Goal: Check status: Check status

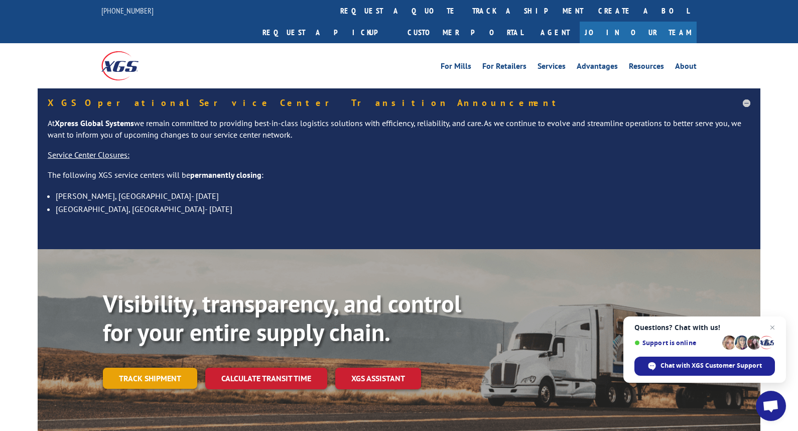
click at [162, 368] on link "Track shipment" at bounding box center [150, 378] width 94 height 21
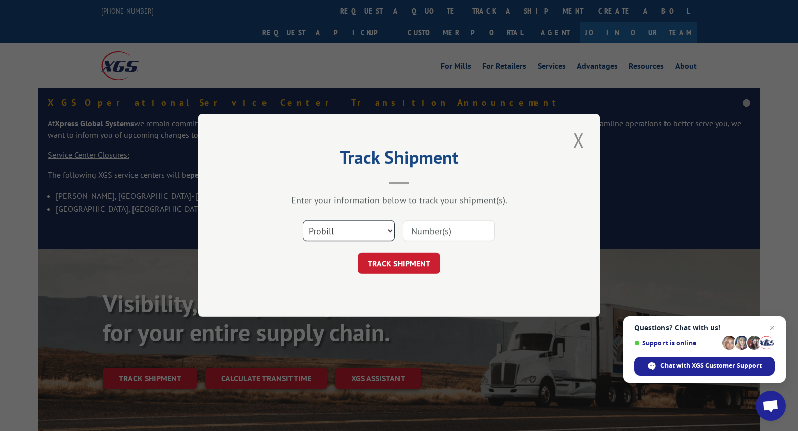
click at [378, 229] on select "Select category... Probill BOL PO" at bounding box center [349, 230] width 92 height 21
click at [374, 230] on select "Select category... Probill BOL PO" at bounding box center [349, 230] width 92 height 21
select select "bol"
click at [303, 220] on select "Select category... Probill BOL PO" at bounding box center [349, 230] width 92 height 21
click at [430, 225] on input at bounding box center [449, 230] width 92 height 21
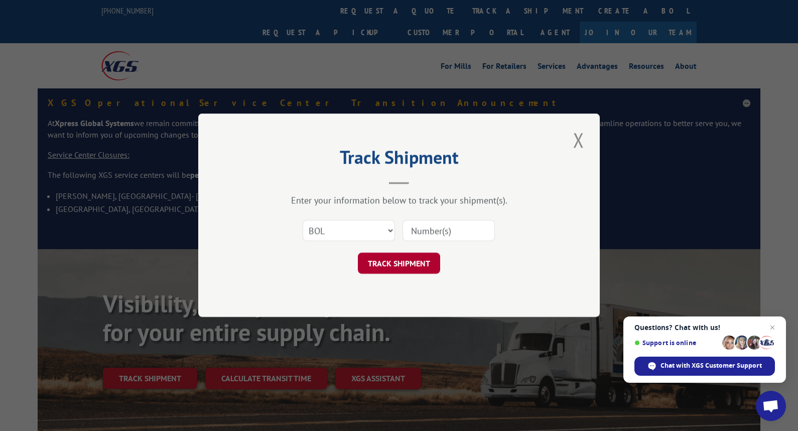
paste input "7703615120"
type input "7703615120"
click at [418, 269] on button "TRACK SHIPMENT" at bounding box center [399, 263] width 82 height 21
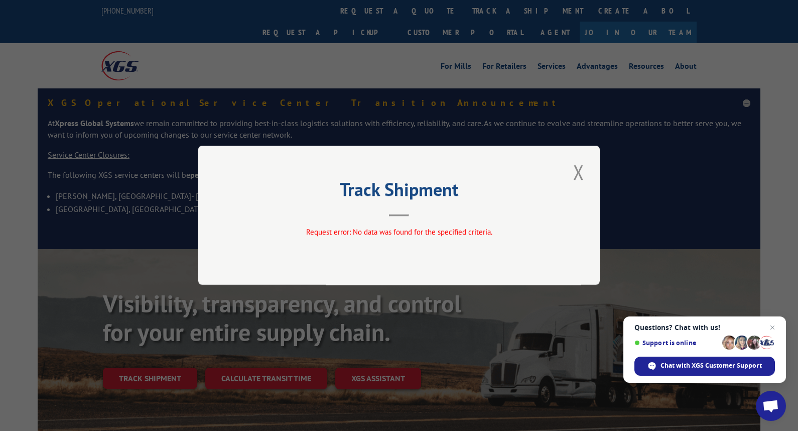
drag, startPoint x: 581, startPoint y: 160, endPoint x: 578, endPoint y: 173, distance: 13.9
click at [581, 160] on button "Close modal" at bounding box center [578, 172] width 17 height 28
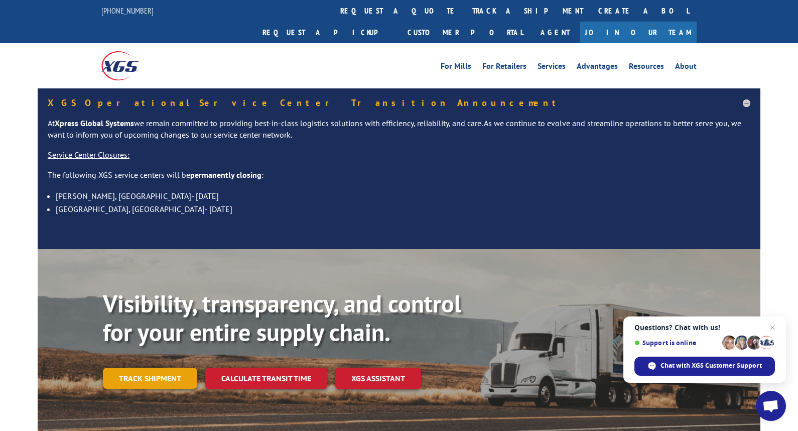
click at [174, 368] on link "Track shipment" at bounding box center [150, 378] width 94 height 21
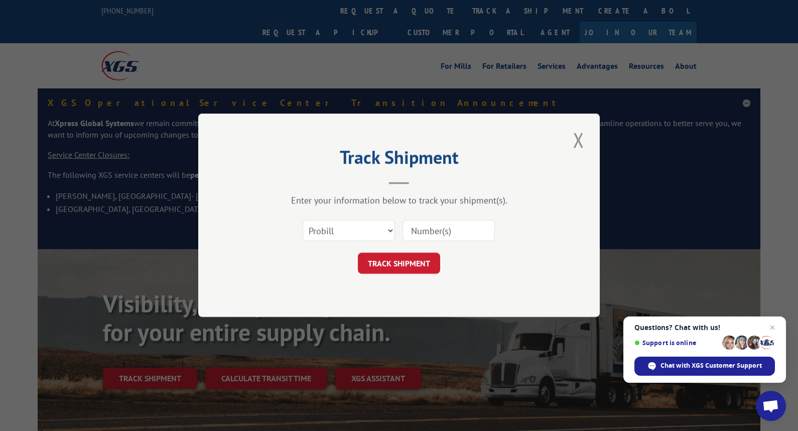
click at [434, 228] on input at bounding box center [449, 230] width 92 height 21
paste input "7703615120"
type input "7703615120"
click at [414, 263] on button "TRACK SHIPMENT" at bounding box center [399, 263] width 82 height 21
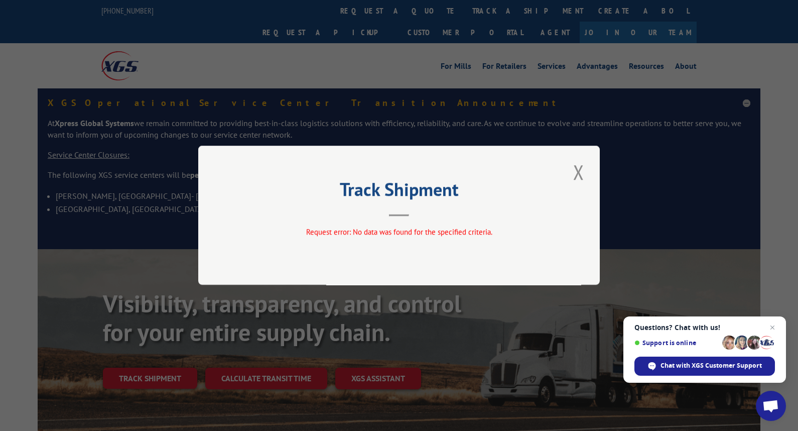
click at [576, 170] on button "Close modal" at bounding box center [578, 172] width 17 height 28
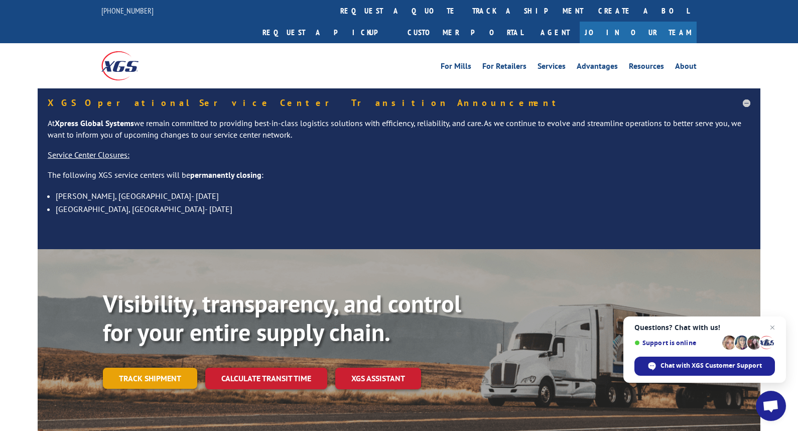
click at [139, 368] on link "Track shipment" at bounding box center [150, 378] width 94 height 21
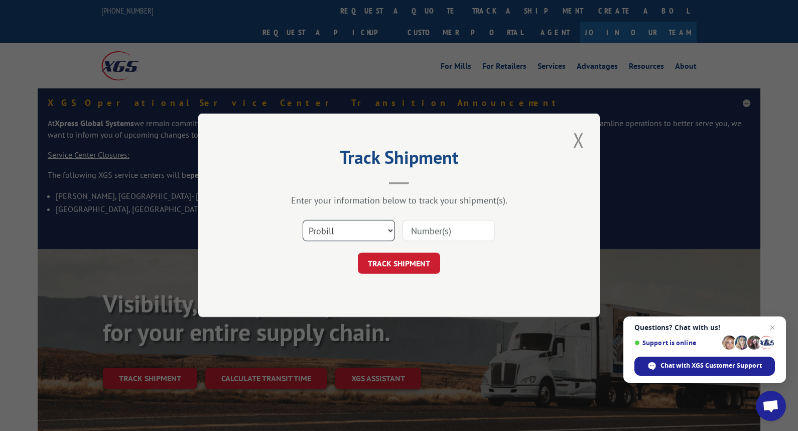
click at [359, 223] on select "Select category... Probill BOL PO" at bounding box center [349, 230] width 92 height 21
click at [462, 218] on div "Select category... Probill BOL PO" at bounding box center [399, 230] width 301 height 33
click at [370, 231] on select "Select category... Probill BOL PO" at bounding box center [349, 230] width 92 height 21
select select "po"
click at [303, 220] on select "Select category... Probill BOL PO" at bounding box center [349, 230] width 92 height 21
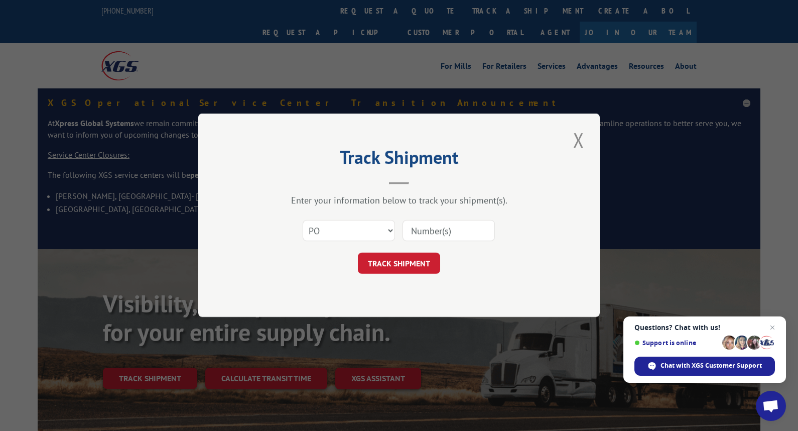
click at [447, 217] on div "Select category... Probill BOL PO" at bounding box center [399, 230] width 301 height 33
click at [444, 224] on input at bounding box center [449, 230] width 92 height 21
paste input "7703615120"
type input "7703615120"
click at [418, 262] on button "TRACK SHIPMENT" at bounding box center [399, 263] width 82 height 21
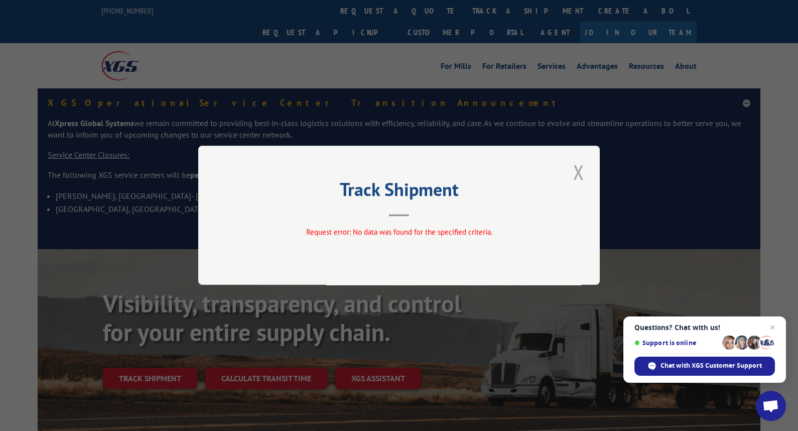
click at [578, 177] on button "Close modal" at bounding box center [578, 172] width 17 height 28
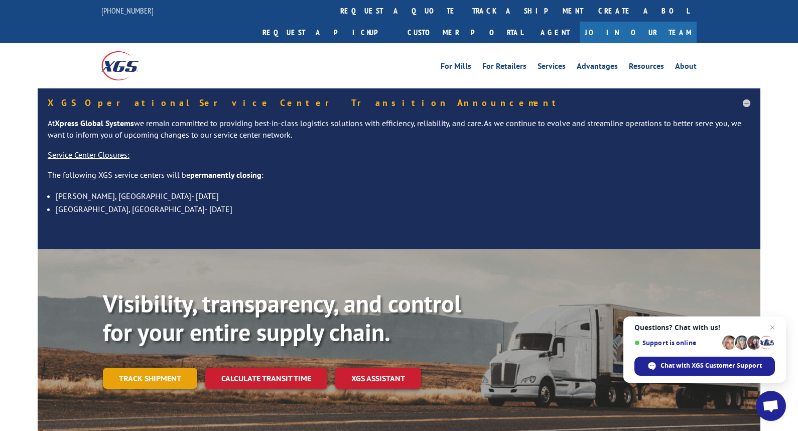
click at [134, 368] on link "Track shipment" at bounding box center [150, 378] width 94 height 21
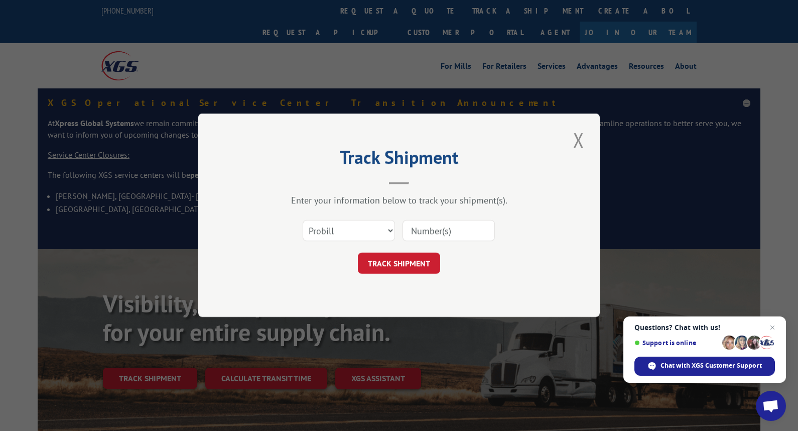
click at [439, 237] on input at bounding box center [449, 230] width 92 height 21
paste input "524341078"
type input "524341078"
click at [401, 268] on button "TRACK SHIPMENT" at bounding box center [399, 263] width 82 height 21
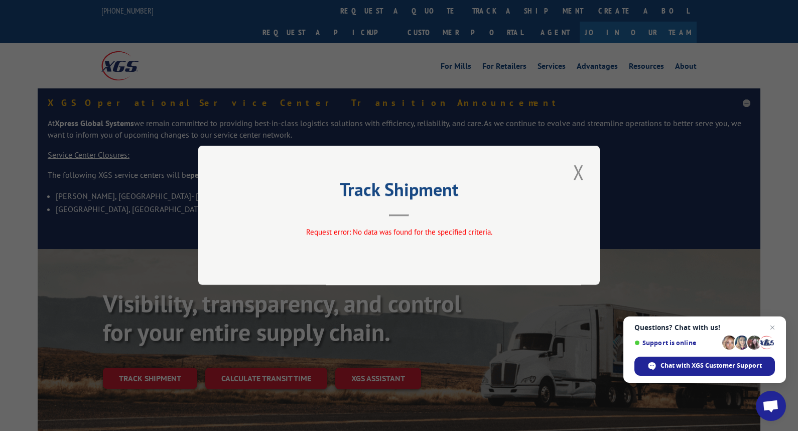
click at [582, 173] on button "Close modal" at bounding box center [578, 172] width 17 height 28
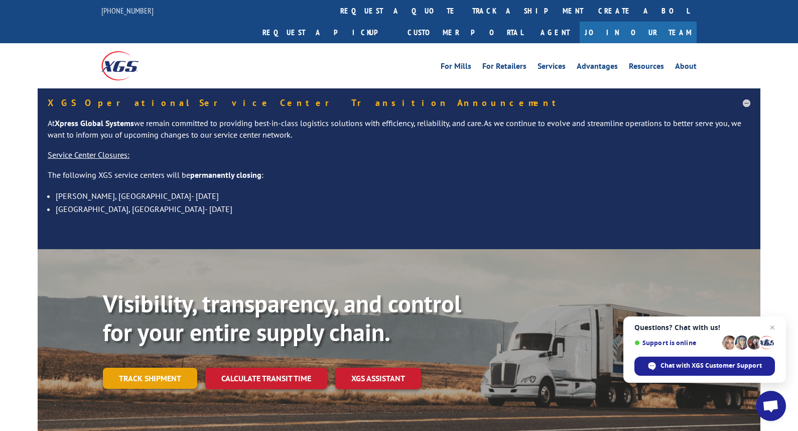
click at [171, 368] on link "Track shipment" at bounding box center [150, 378] width 94 height 21
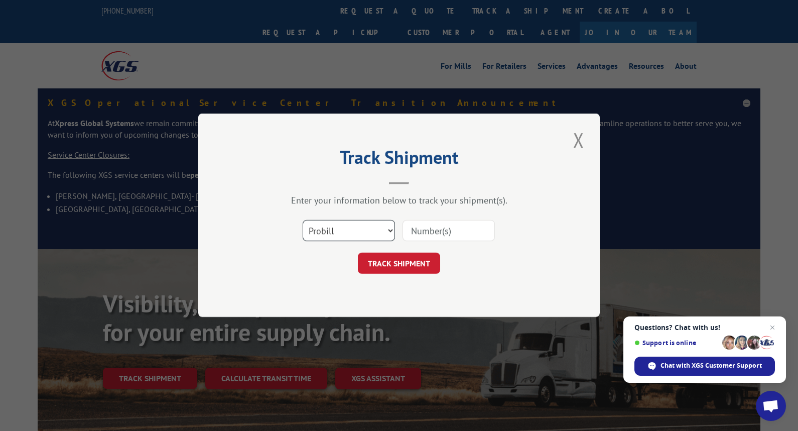
click at [354, 223] on select "Select category... Probill BOL PO" at bounding box center [349, 230] width 92 height 21
select select "bol"
click at [303, 220] on select "Select category... Probill BOL PO" at bounding box center [349, 230] width 92 height 21
click at [453, 233] on input at bounding box center [449, 230] width 92 height 21
paste input "524341078"
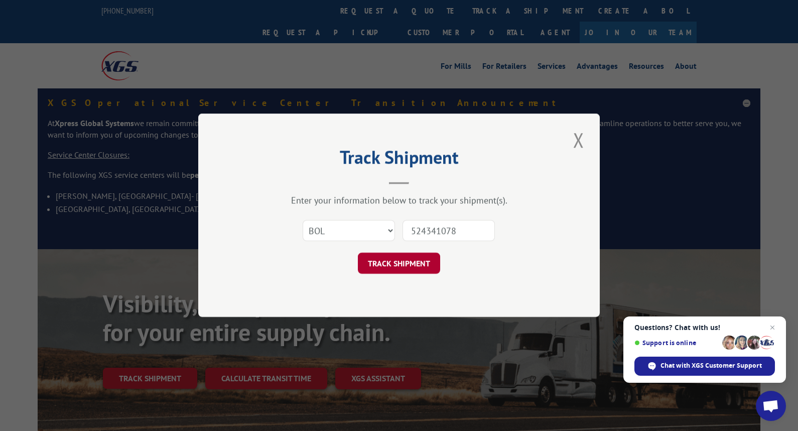
type input "524341078"
click at [409, 263] on button "TRACK SHIPMENT" at bounding box center [399, 263] width 82 height 21
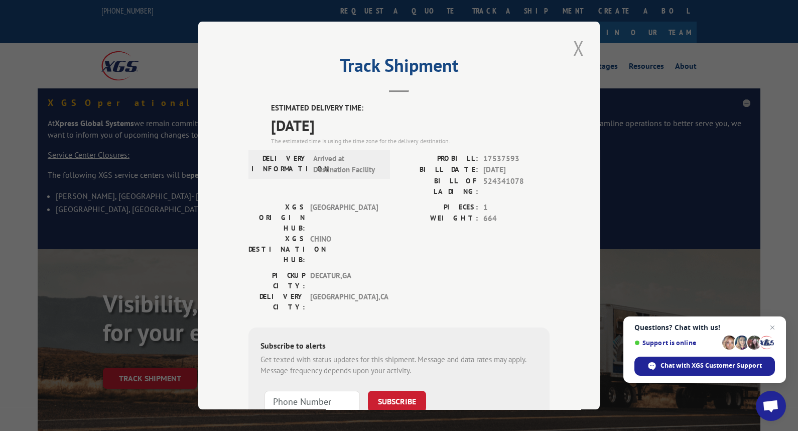
click at [578, 46] on button "Close modal" at bounding box center [578, 48] width 17 height 28
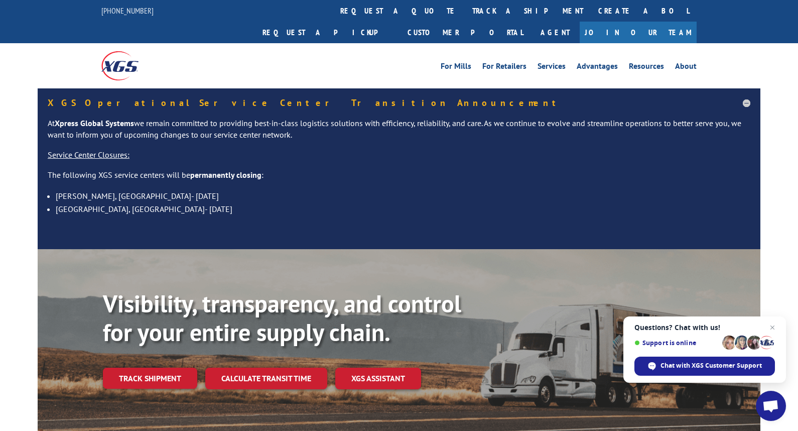
click at [159, 368] on link "Track shipment" at bounding box center [150, 378] width 94 height 21
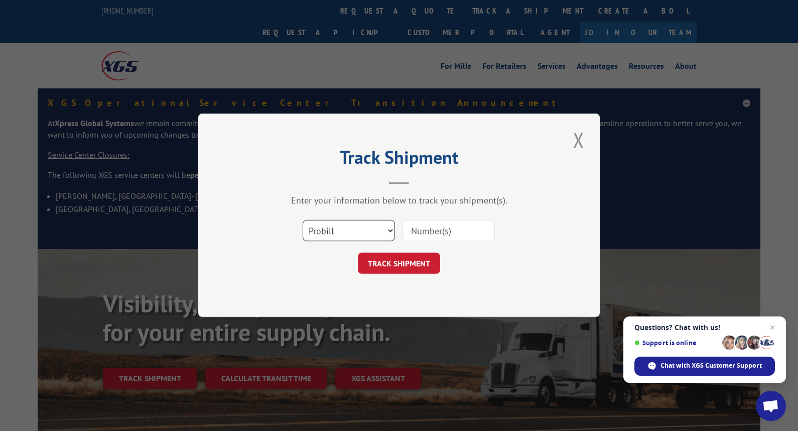
click at [367, 226] on select "Select category... Probill BOL PO" at bounding box center [349, 230] width 92 height 21
select select "bol"
click at [303, 220] on select "Select category... Probill BOL PO" at bounding box center [349, 230] width 92 height 21
click at [449, 220] on input at bounding box center [449, 230] width 92 height 21
paste input "524341078"
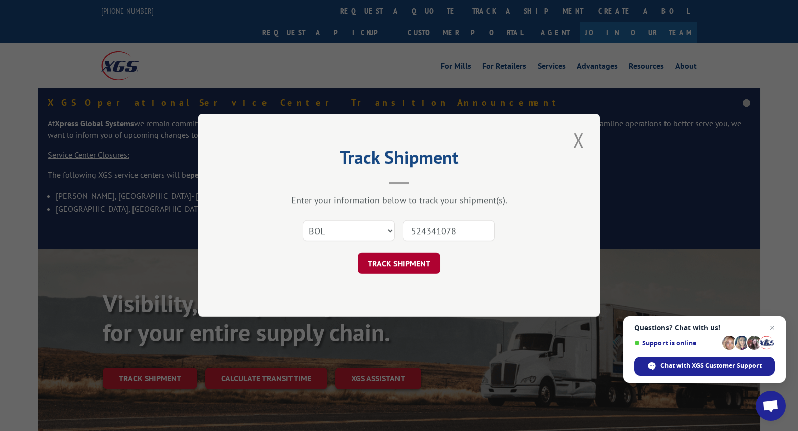
type input "524341078"
click at [406, 263] on button "TRACK SHIPMENT" at bounding box center [399, 263] width 82 height 21
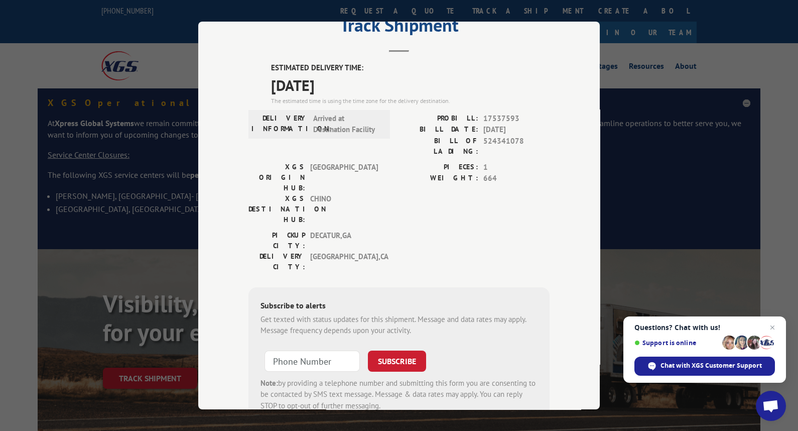
scroll to position [13, 0]
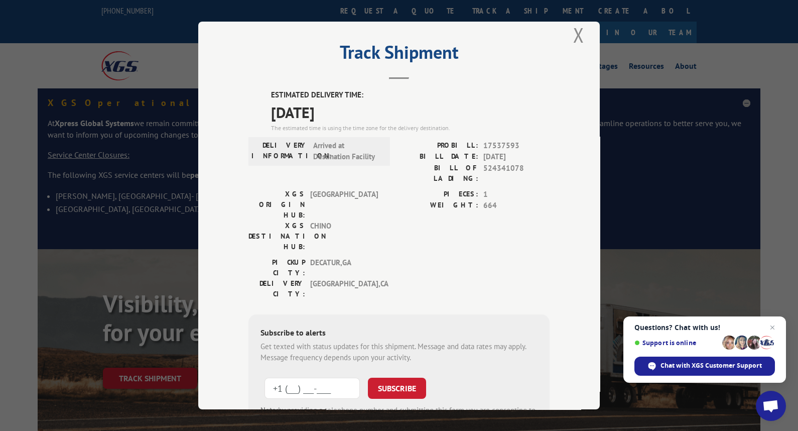
click at [310, 377] on input "+1 (___) ___-____" at bounding box center [312, 387] width 95 height 21
type input "[PHONE_NUMBER]"
click at [404, 377] on button "SUBSCRIBE" at bounding box center [397, 387] width 58 height 21
